Goal: Complete application form

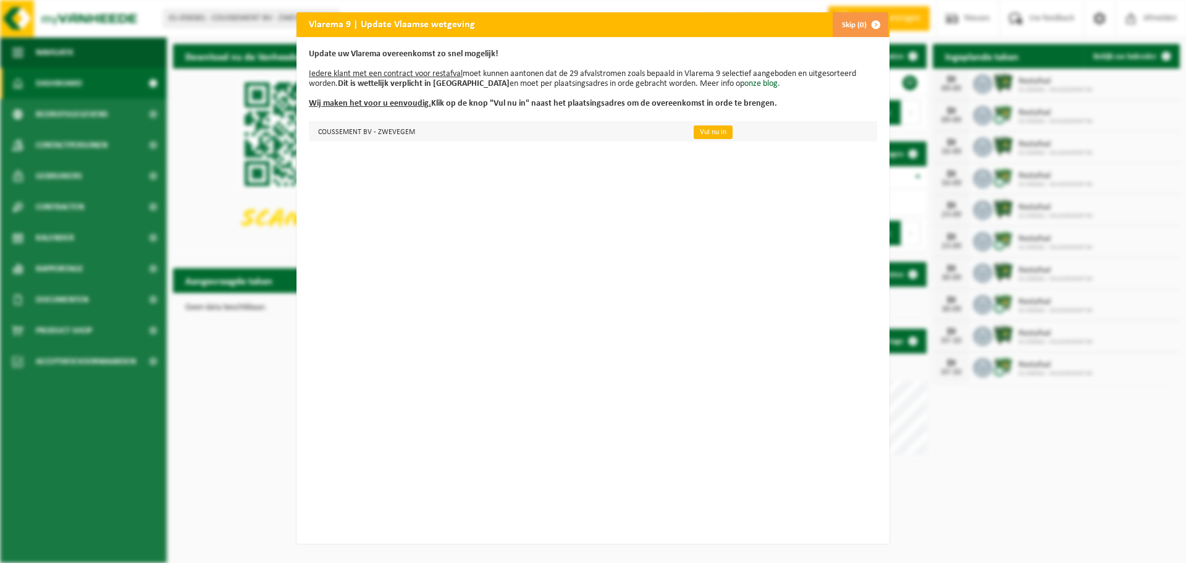
click at [703, 132] on link "Vul nu in" at bounding box center [713, 132] width 39 height 14
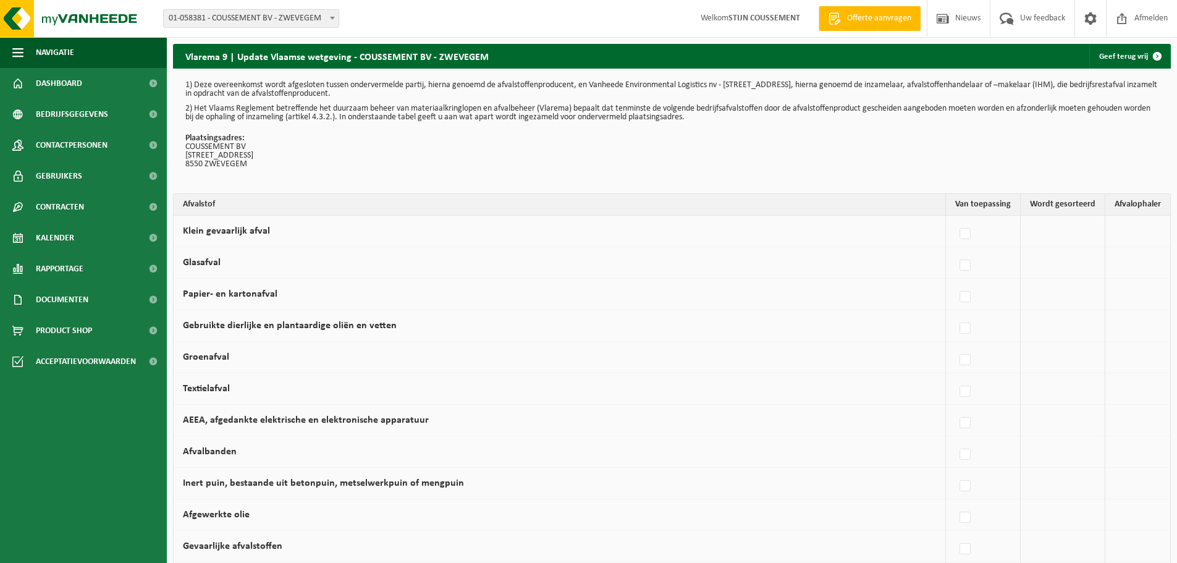
scroll to position [82, 0]
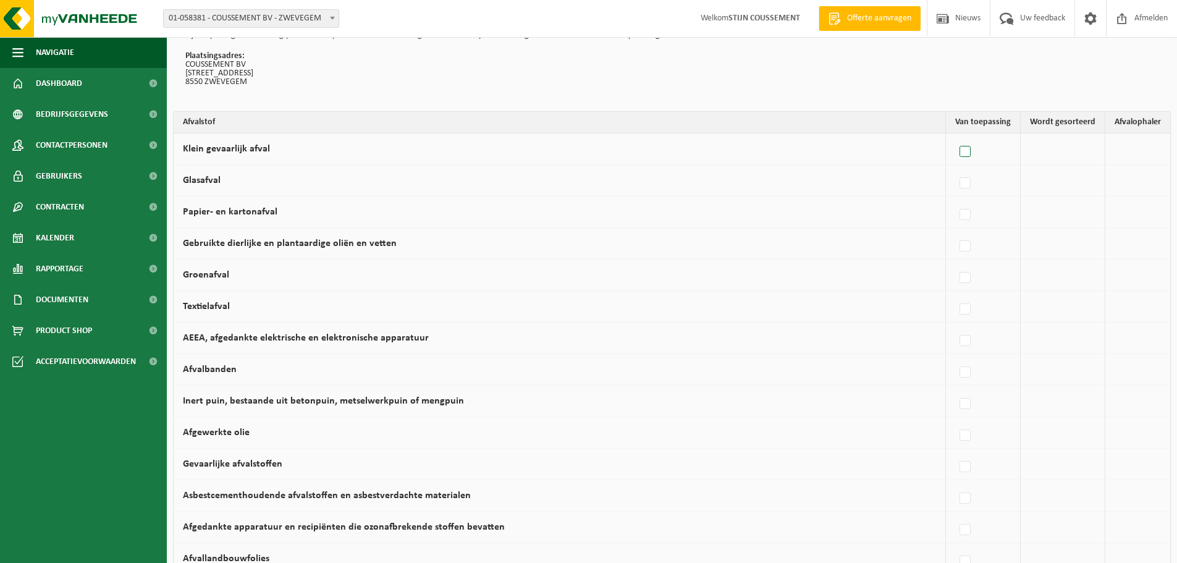
click at [965, 153] on label at bounding box center [965, 152] width 17 height 19
click at [955, 136] on input "Klein gevaarlijk afval" at bounding box center [954, 136] width 1 height 1
checkbox input "true"
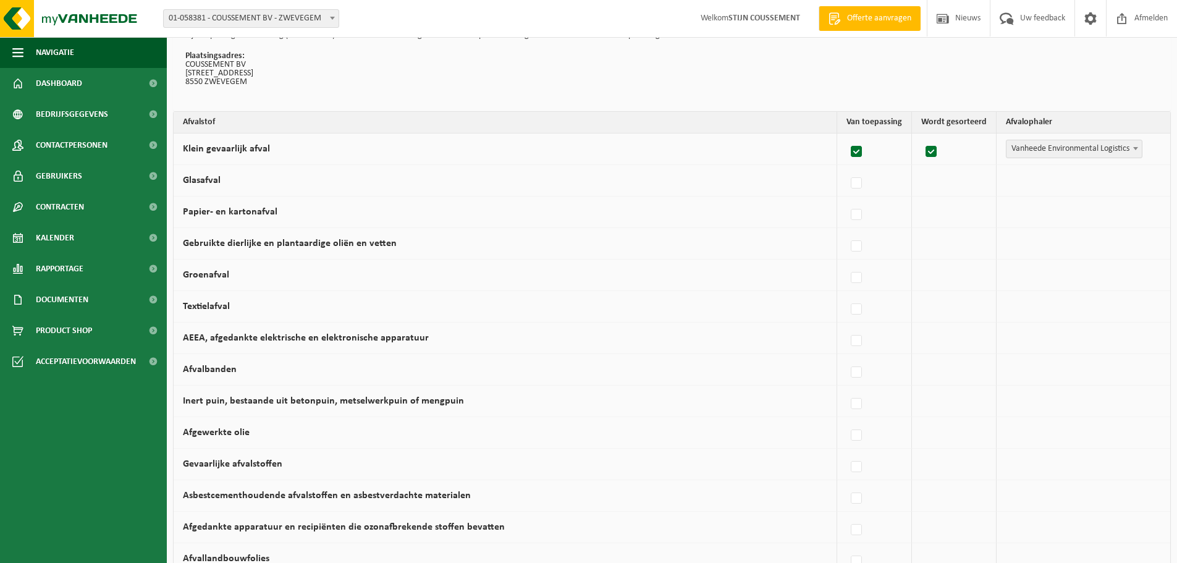
click at [855, 151] on label at bounding box center [856, 152] width 17 height 19
click at [846, 136] on input "Klein gevaarlijk afval" at bounding box center [846, 136] width 1 height 1
checkbox input "false"
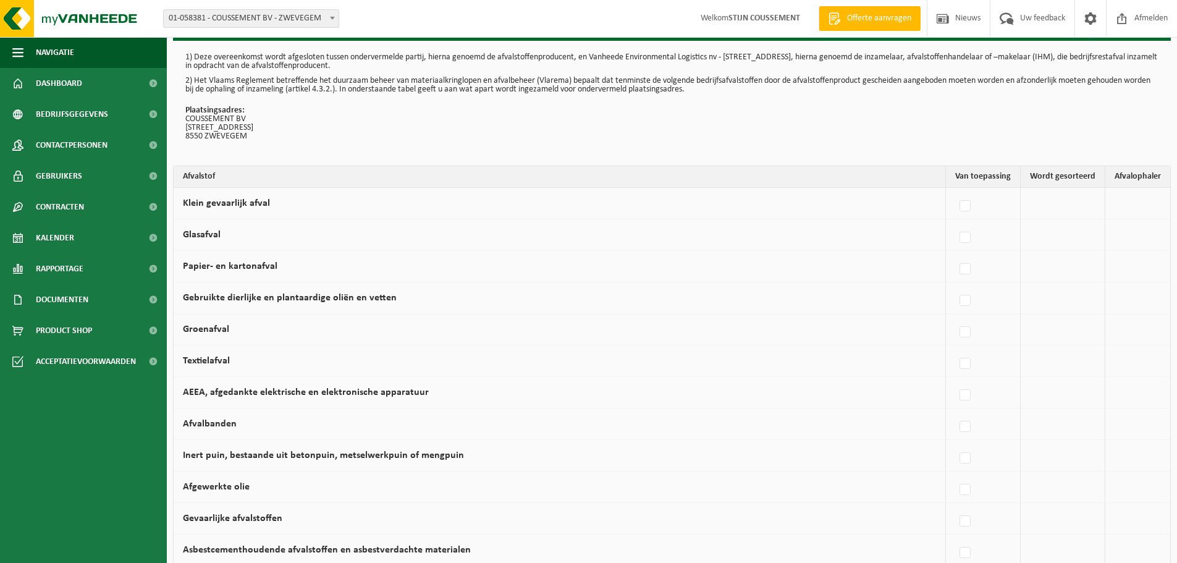
scroll to position [0, 0]
